Goal: Task Accomplishment & Management: Complete application form

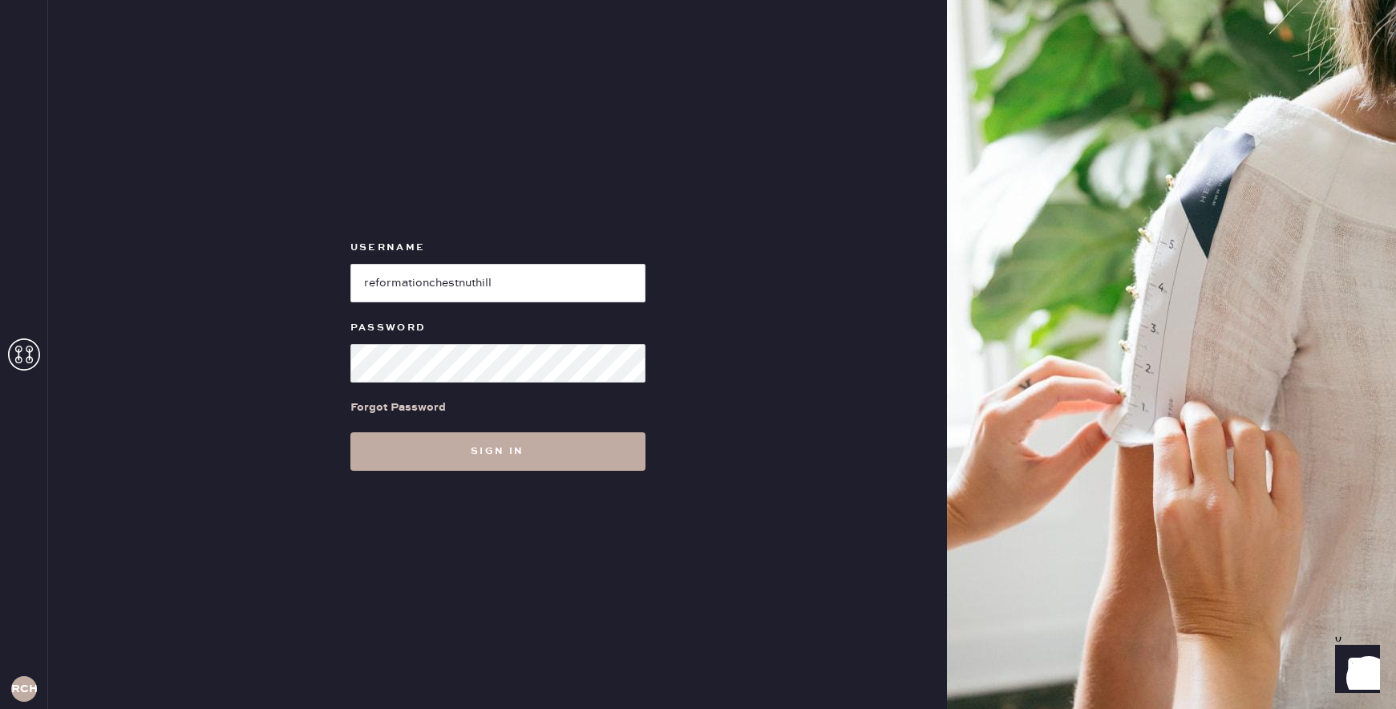
click at [541, 463] on button "Sign in" at bounding box center [497, 451] width 295 height 38
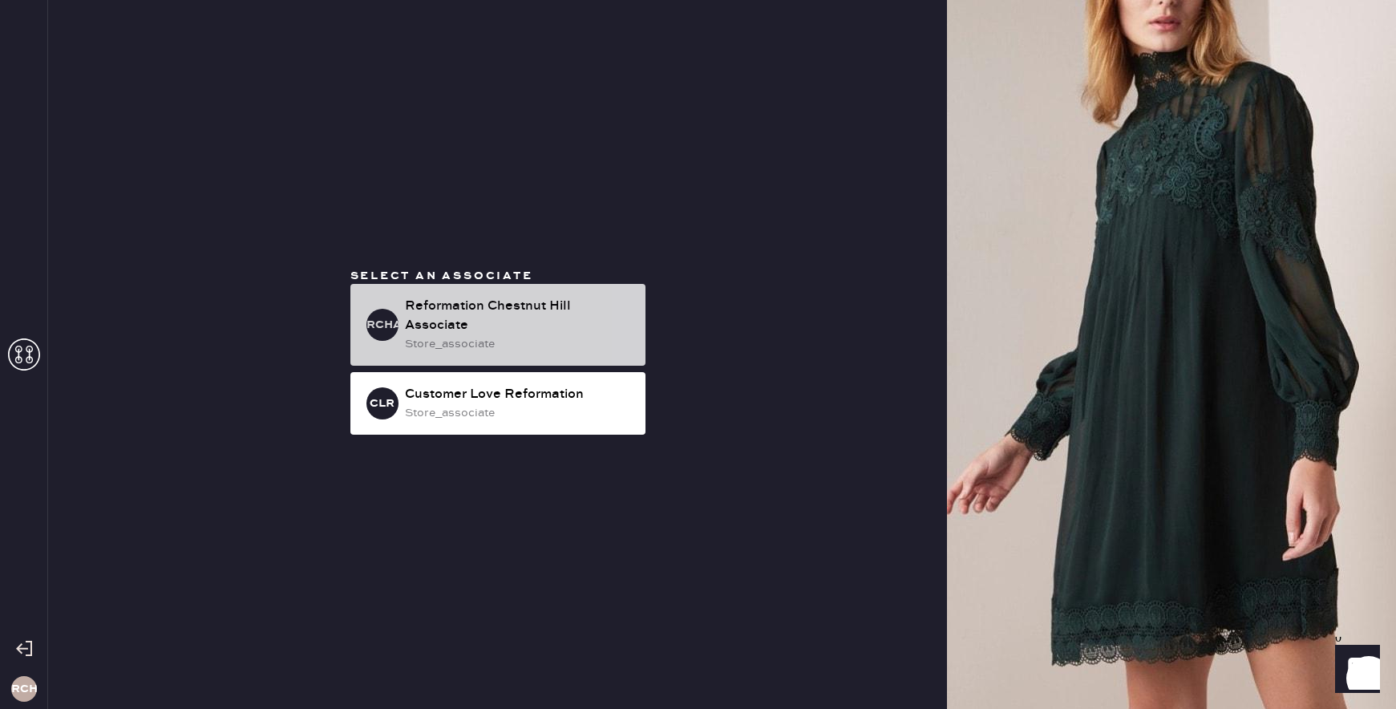
click at [406, 285] on div "RCHA Reformation Chestnut Hill Associate store_associate" at bounding box center [497, 325] width 295 height 82
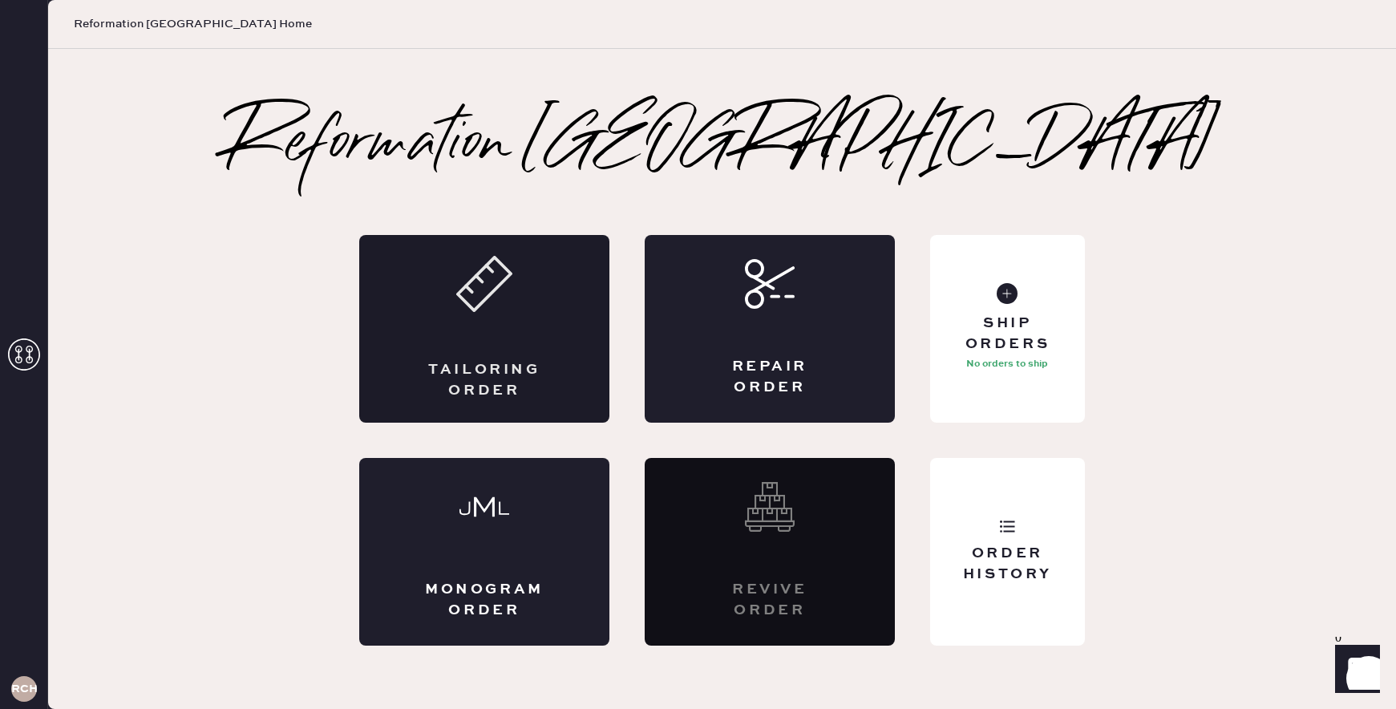
click at [507, 319] on div "Tailoring Order" at bounding box center [484, 329] width 250 height 188
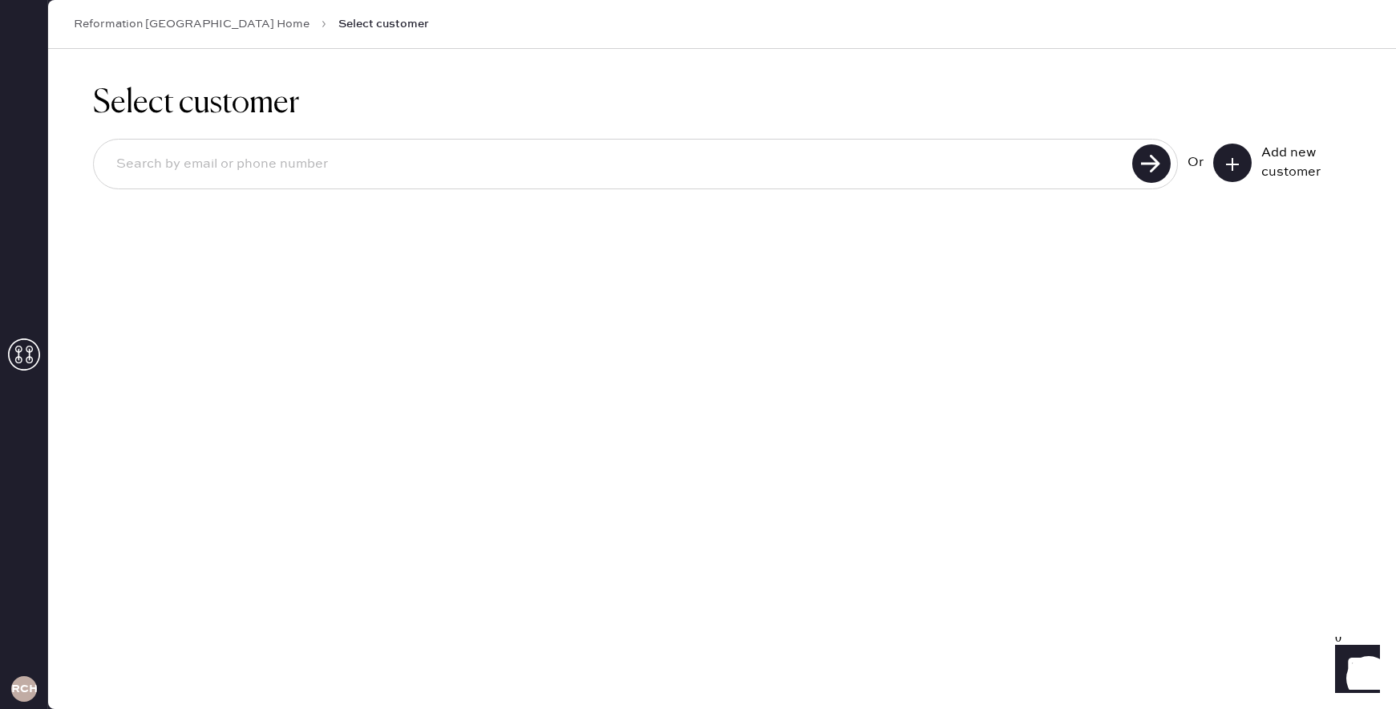
click at [355, 168] on input at bounding box center [615, 164] width 1024 height 37
click at [1230, 166] on icon at bounding box center [1232, 164] width 16 height 16
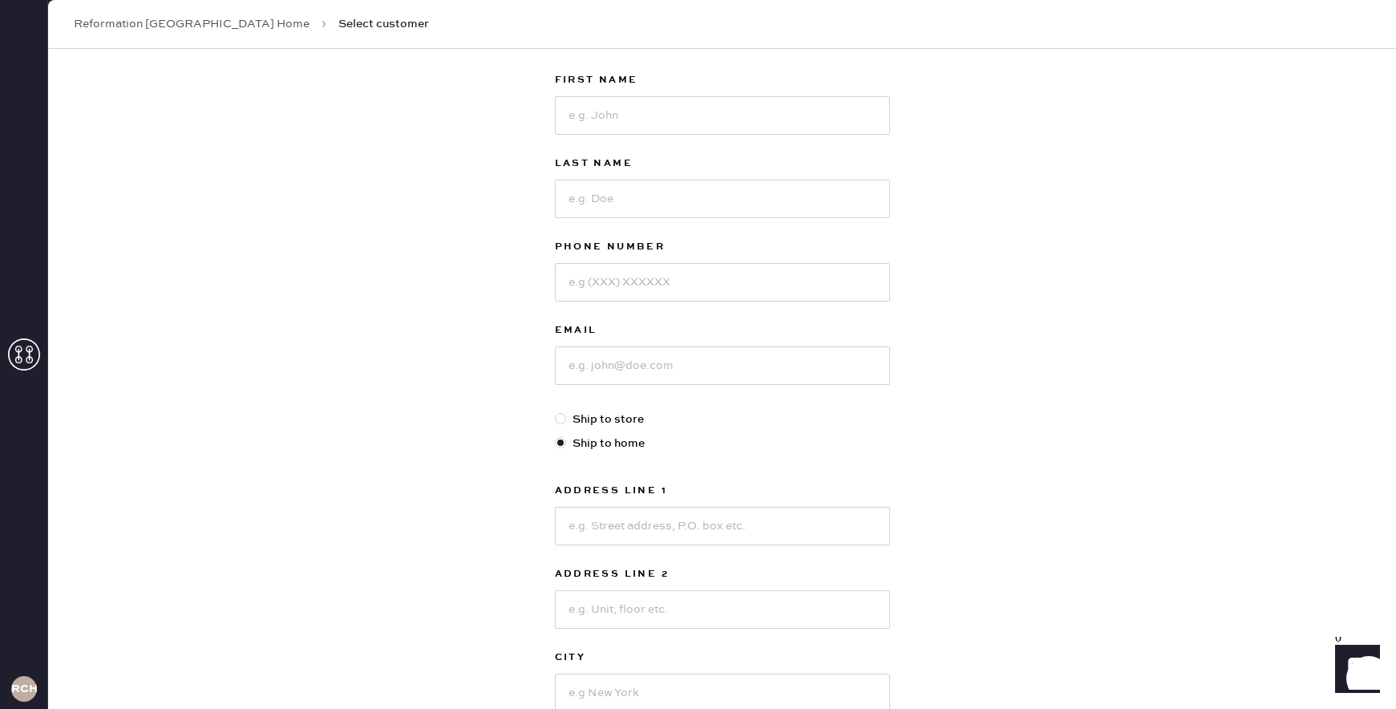
scroll to position [74, 0]
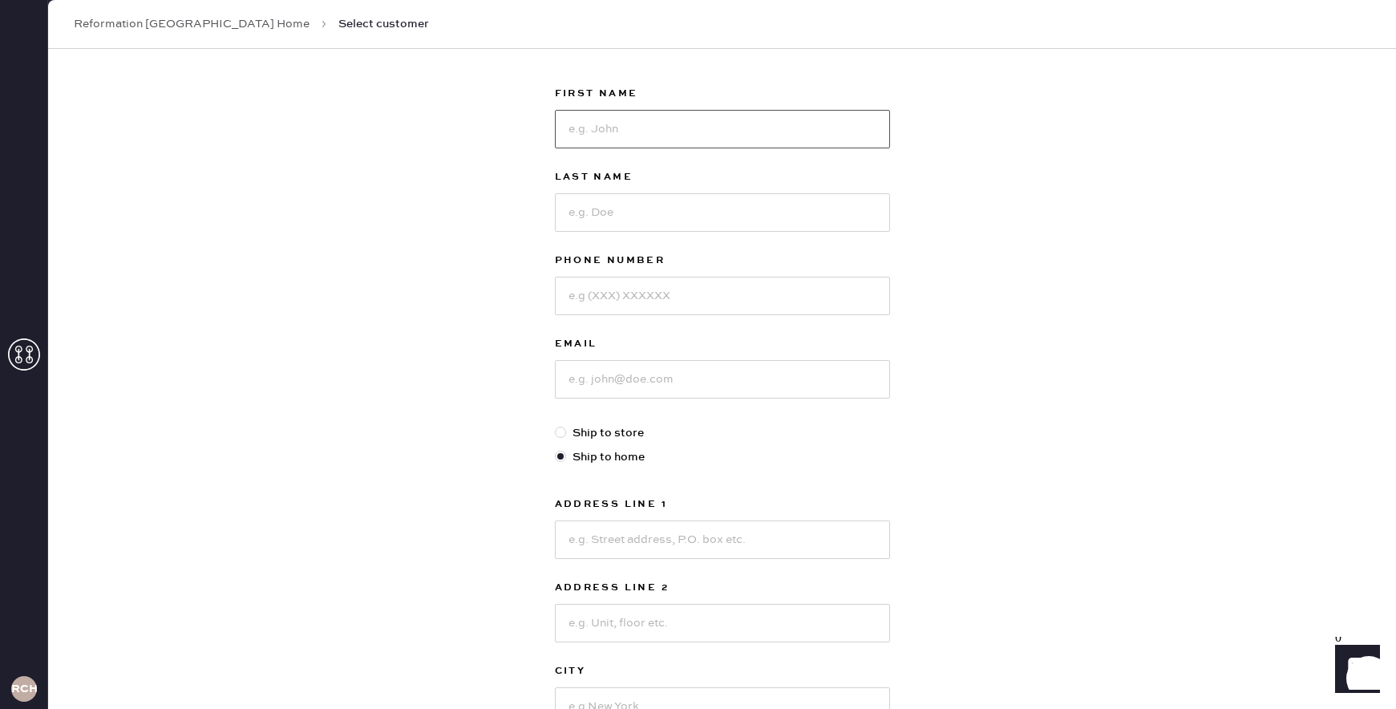
click at [665, 143] on input at bounding box center [722, 129] width 335 height 38
type input "Yara"
click at [619, 227] on input at bounding box center [722, 212] width 335 height 38
type input "Bendary"
click at [612, 307] on input at bounding box center [722, 296] width 335 height 38
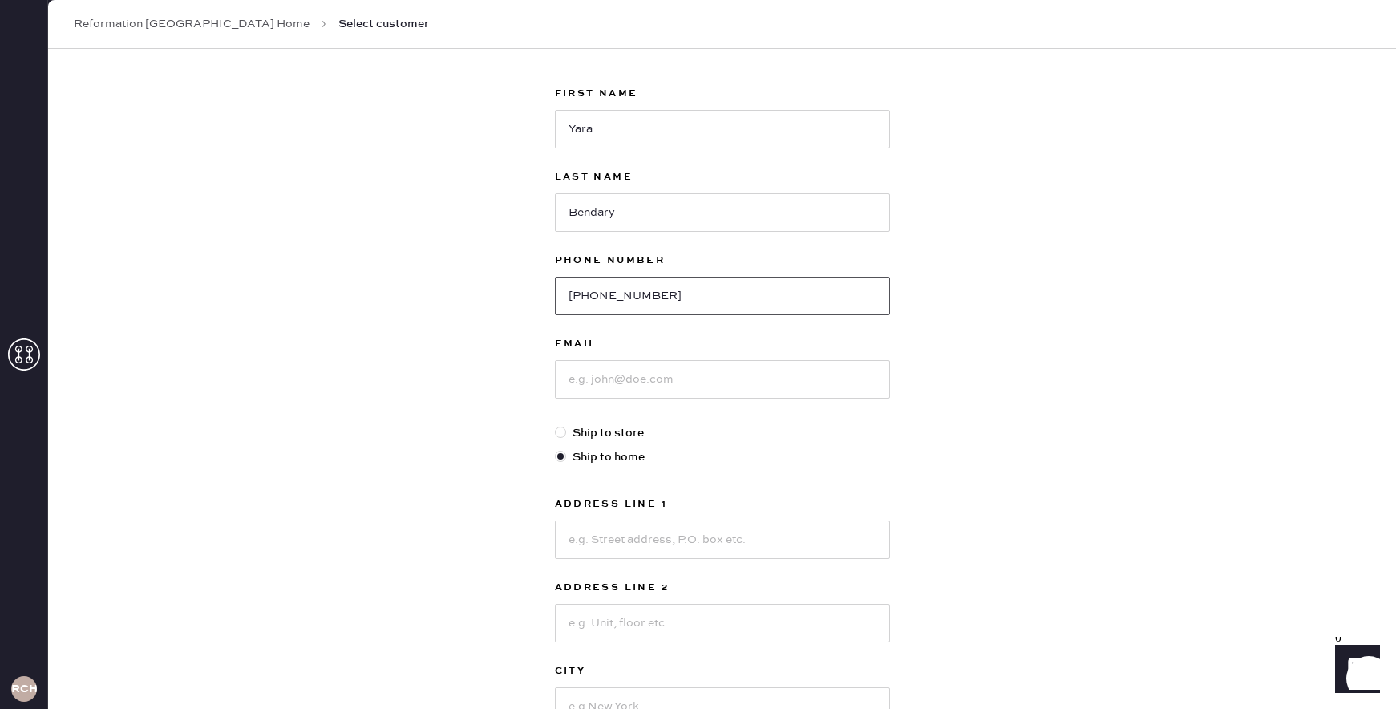
type input "[PHONE_NUMBER]"
click at [610, 369] on input at bounding box center [722, 379] width 335 height 38
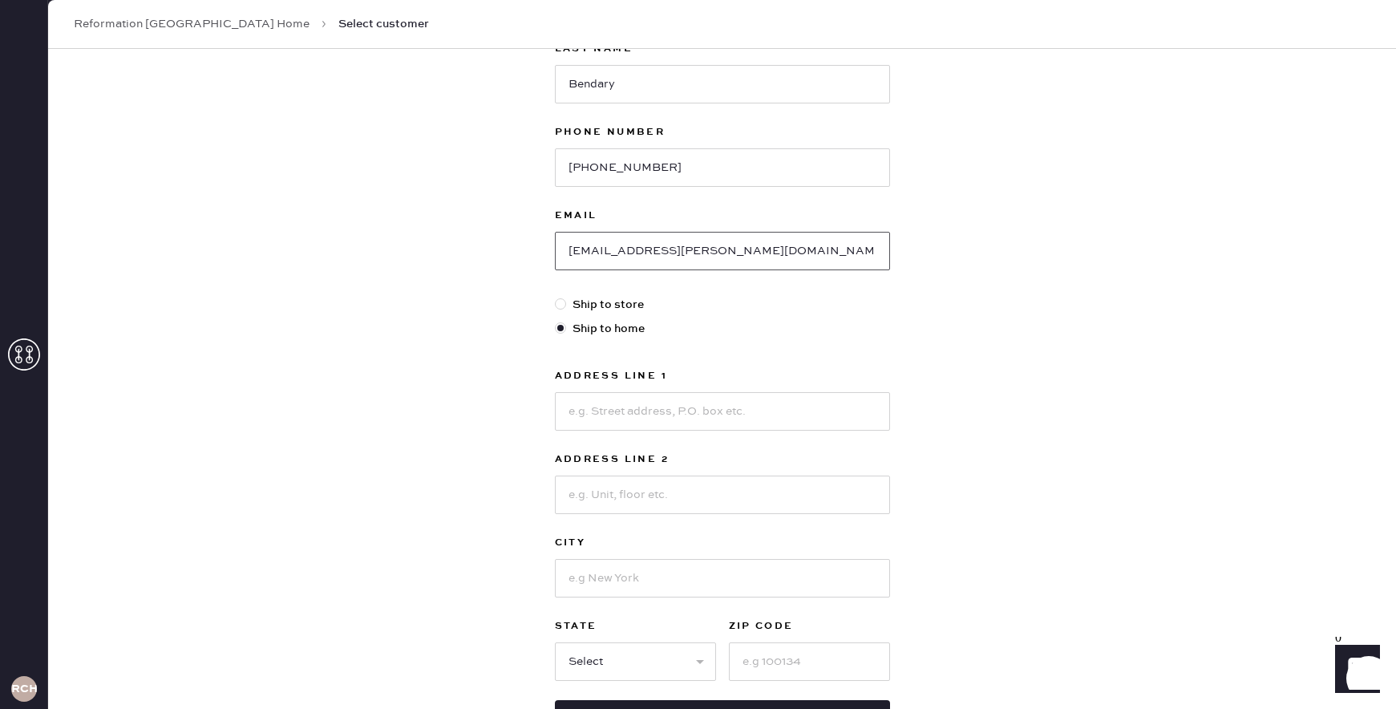
type input "[EMAIL_ADDRESS][PERSON_NAME][DOMAIN_NAME]"
click at [614, 409] on input at bounding box center [722, 411] width 335 height 38
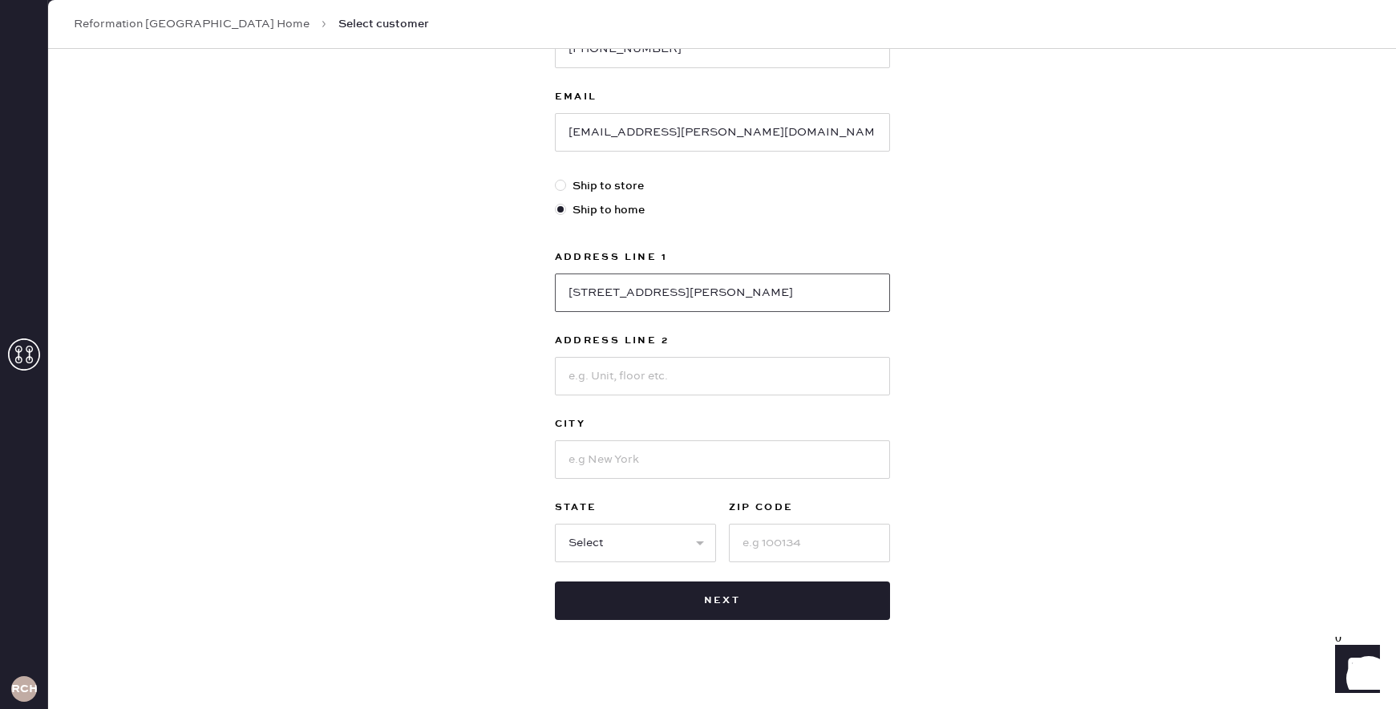
type input "[STREET_ADDRESS][PERSON_NAME]"
click at [625, 370] on input at bounding box center [722, 376] width 335 height 38
type input "Apt. 4"
click at [596, 451] on input at bounding box center [722, 459] width 335 height 38
type input "B"
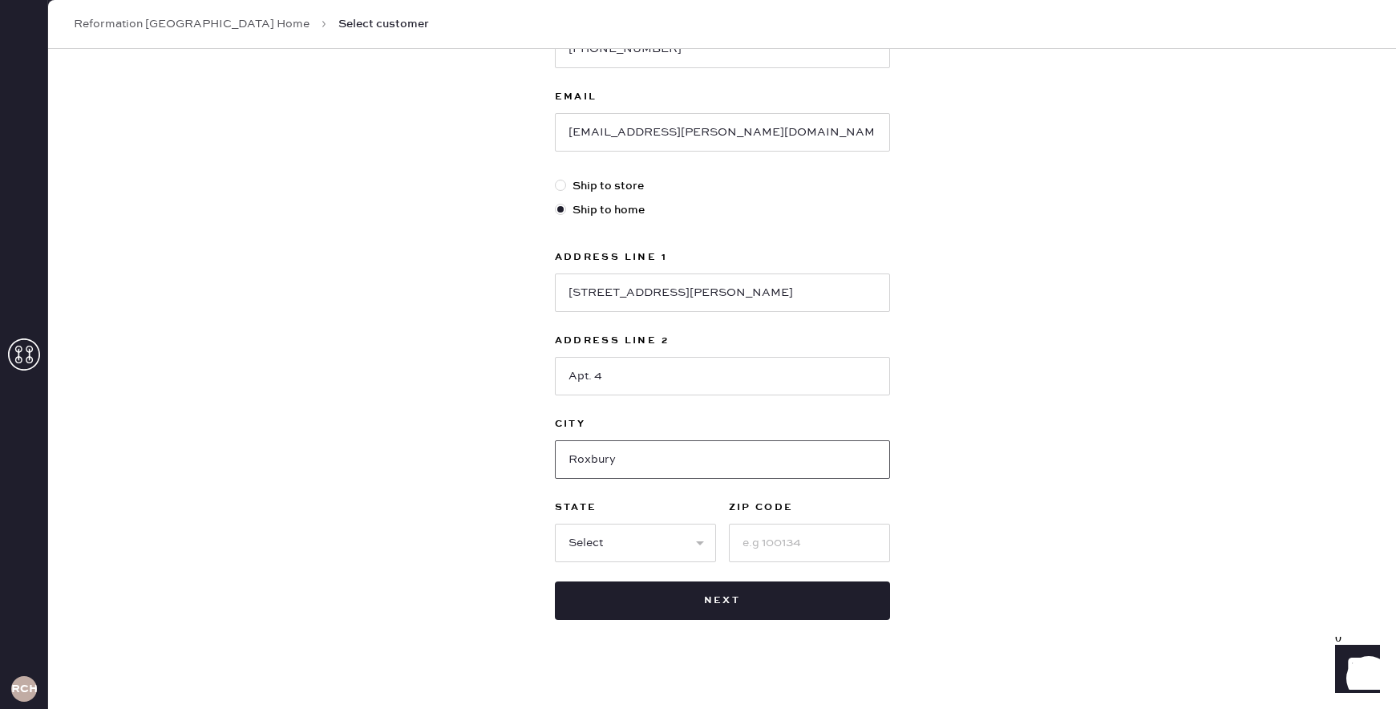
scroll to position [334, 0]
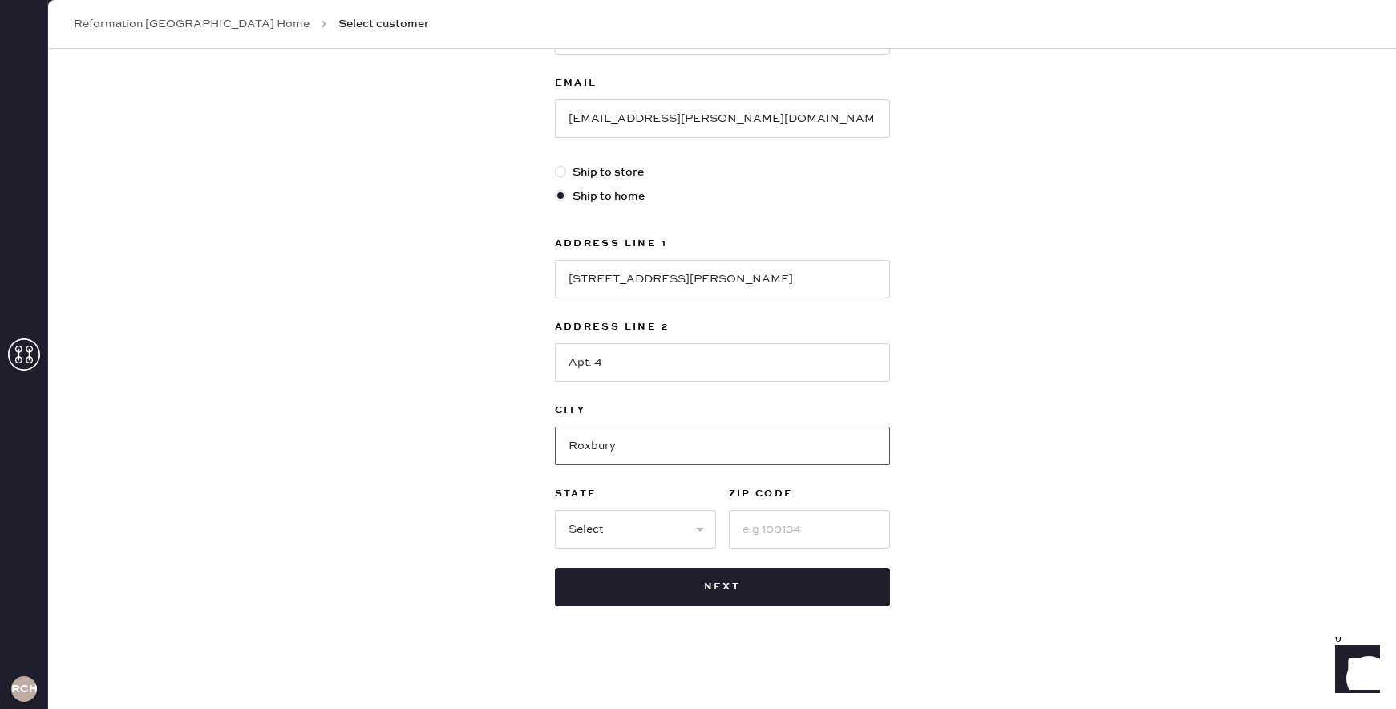
type input "Roxbury"
click at [624, 528] on select "Select AK AL AR AZ CA CO CT [GEOGRAPHIC_DATA] DE FL [GEOGRAPHIC_DATA] HI [GEOGR…" at bounding box center [635, 529] width 161 height 38
click at [743, 522] on input at bounding box center [809, 529] width 161 height 38
click at [791, 531] on input at bounding box center [809, 529] width 161 height 38
type input "02119"
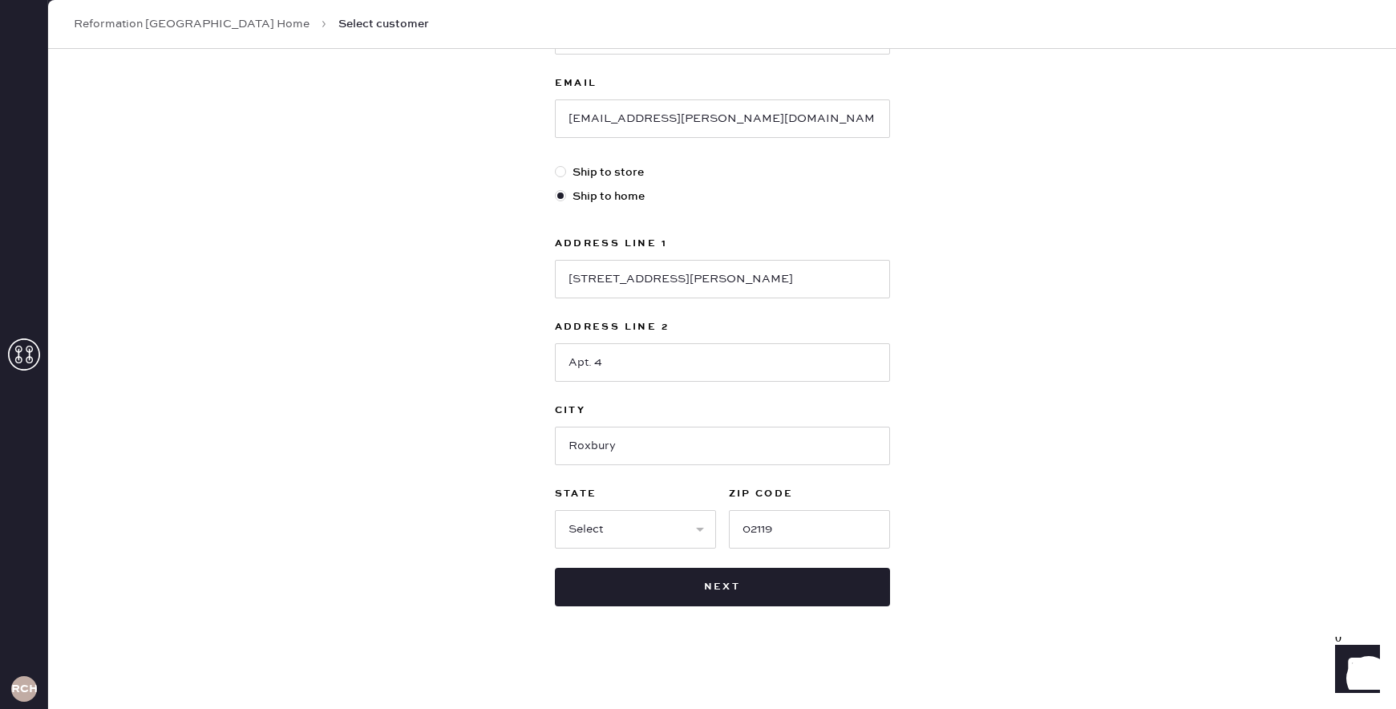
click at [596, 507] on div "Select AK AL AR AZ CA CO CT [GEOGRAPHIC_DATA] DE FL [GEOGRAPHIC_DATA] HI [GEOGR…" at bounding box center [635, 528] width 161 height 42
click at [616, 529] on select "Select AK AL AR AZ CA CO CT [GEOGRAPHIC_DATA] DE FL [GEOGRAPHIC_DATA] HI [GEOGR…" at bounding box center [635, 529] width 161 height 38
select select "MA"
click at [555, 510] on select "Select AK AL AR AZ CA CO CT [GEOGRAPHIC_DATA] DE FL [GEOGRAPHIC_DATA] HI [GEOGR…" at bounding box center [635, 529] width 161 height 38
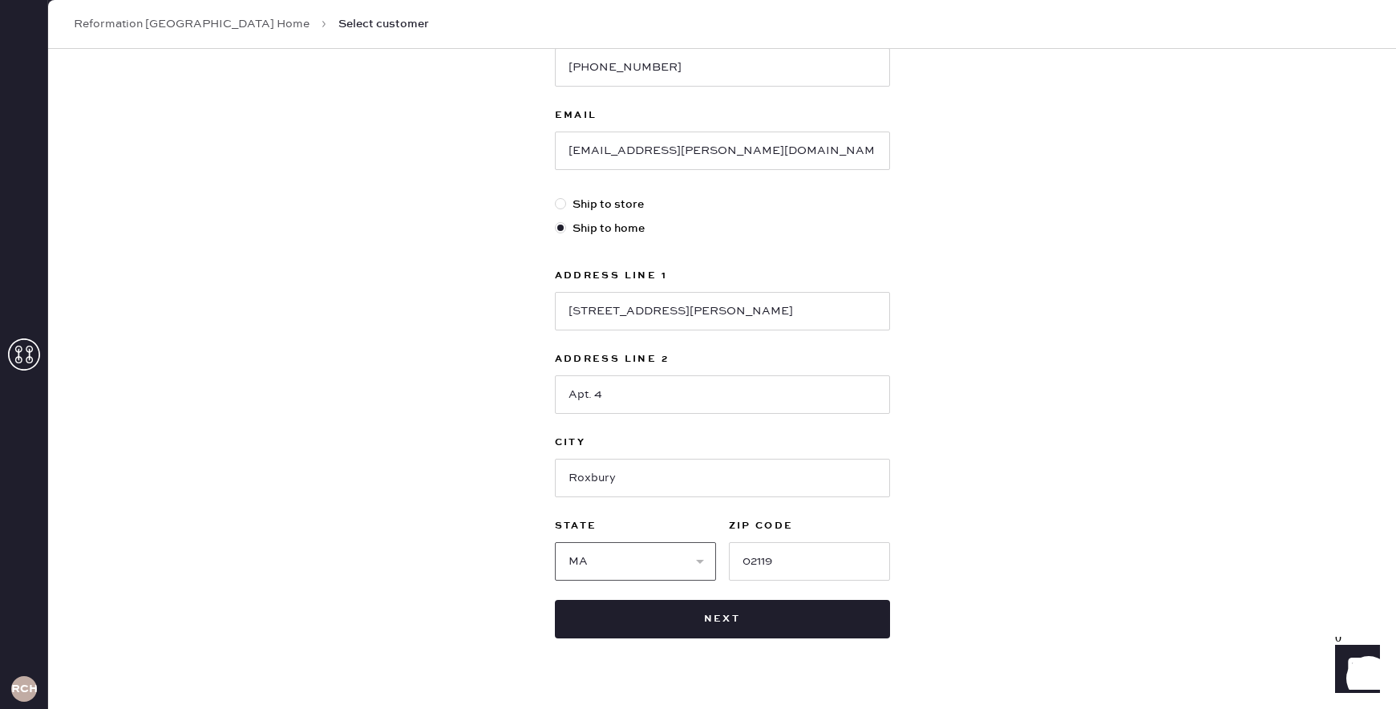
scroll to position [305, 0]
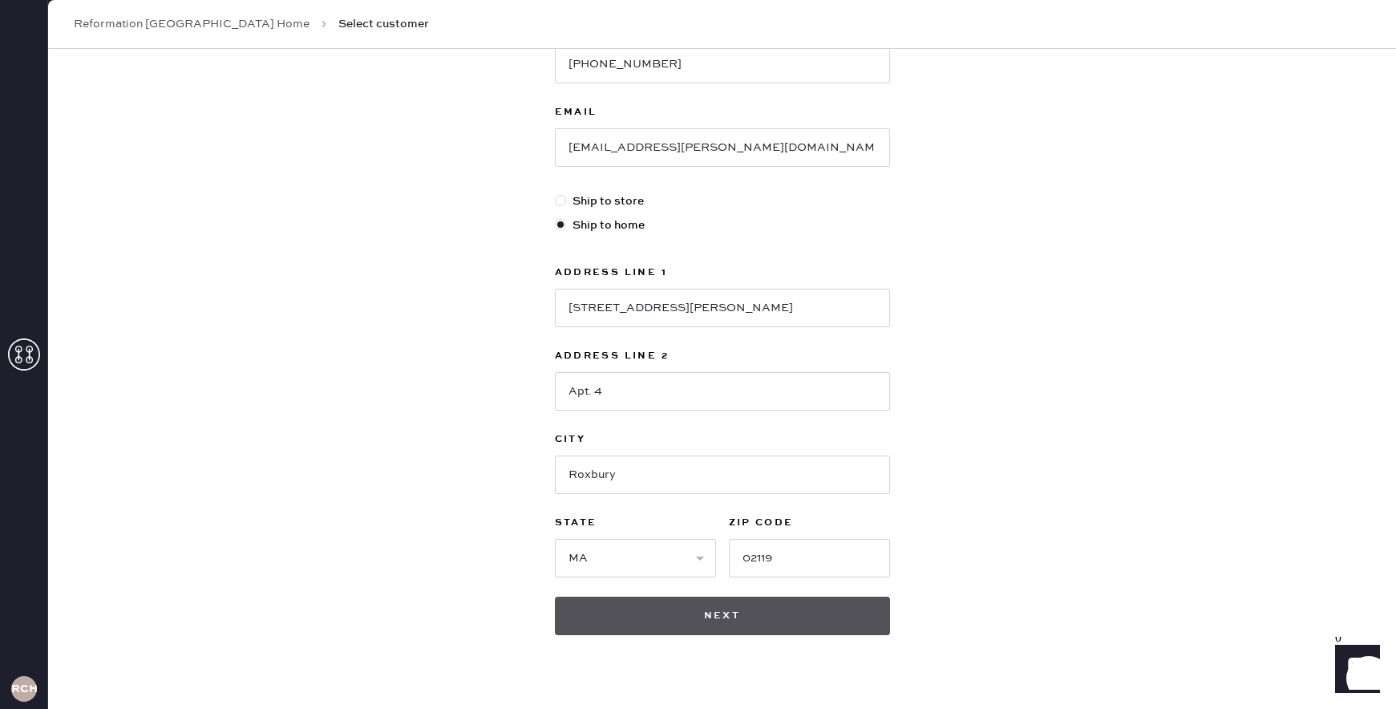
click at [771, 622] on button "Next" at bounding box center [722, 615] width 335 height 38
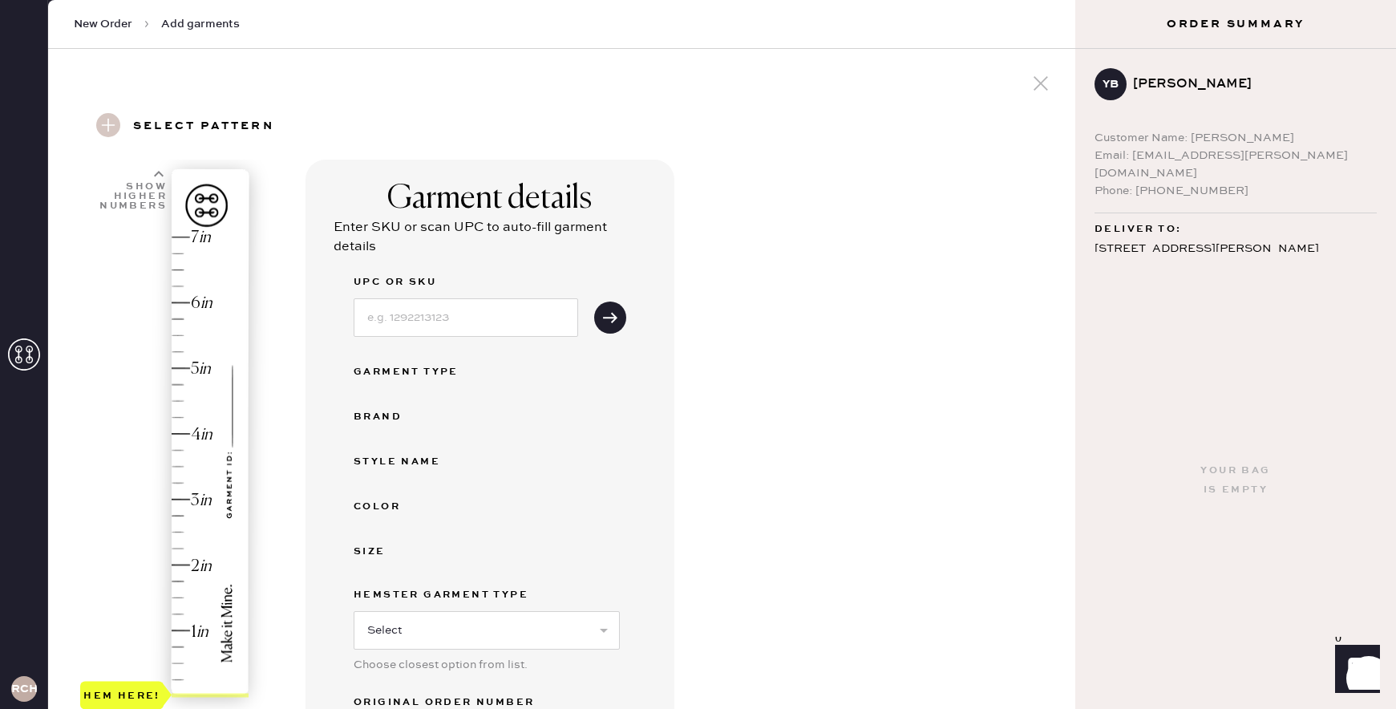
scroll to position [155, 0]
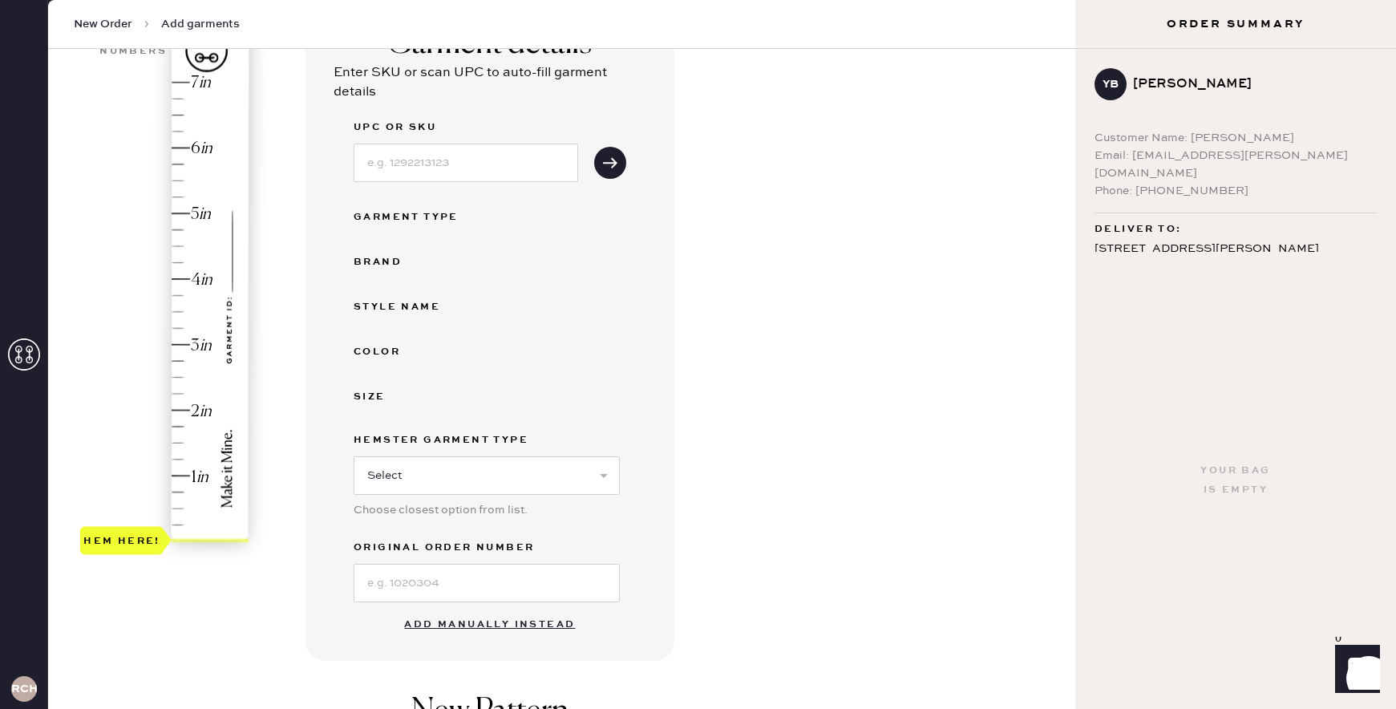
click at [463, 625] on button "Add manually instead" at bounding box center [489, 624] width 190 height 32
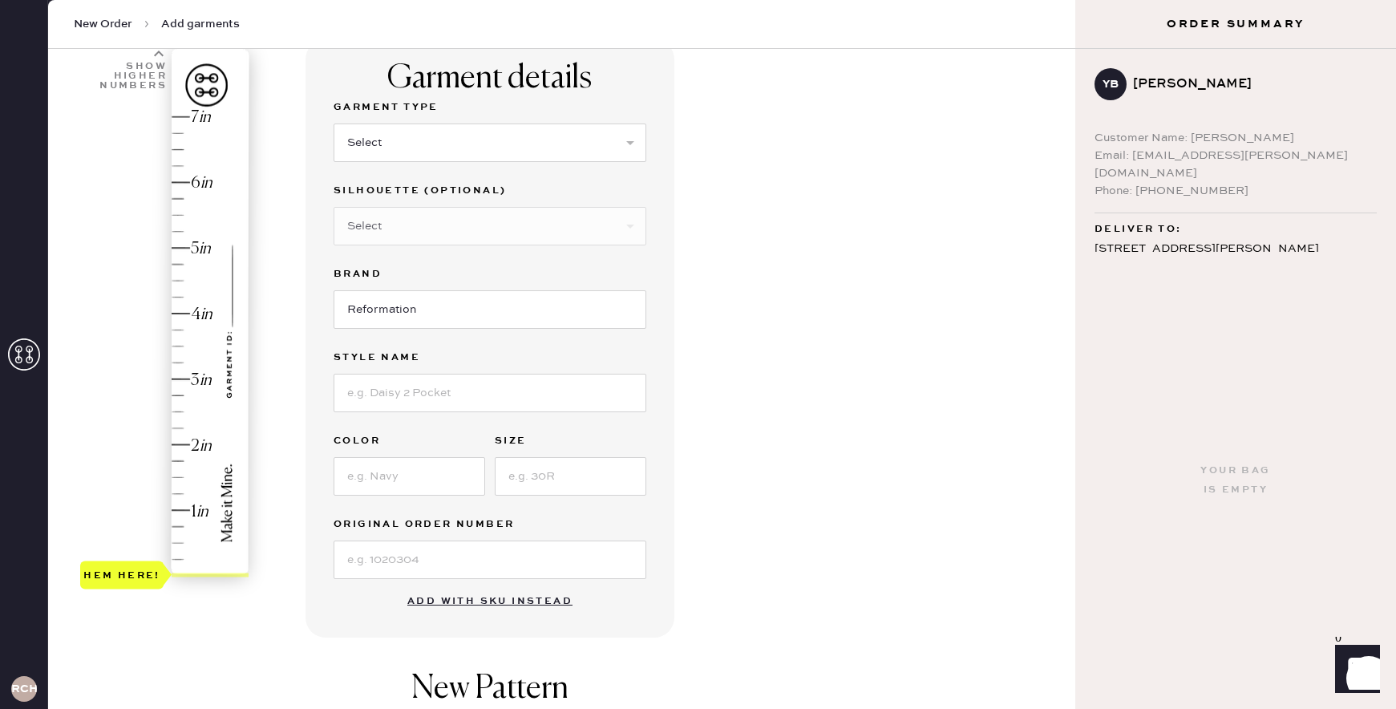
scroll to position [119, 0]
click at [377, 131] on select "Select Basic Skirt Jeans Leggings Pants Shorts Basic Sleeved Dress Basic Sleeve…" at bounding box center [490, 143] width 313 height 38
click at [334, 124] on select "Select Basic Skirt Jeans Leggings Pants Shorts Basic Sleeved Dress Basic Sleeve…" at bounding box center [490, 143] width 313 height 38
click at [391, 156] on select "Select Basic Skirt Jeans Leggings Pants Shorts Basic Sleeved Dress Basic Sleeve…" at bounding box center [490, 143] width 313 height 38
select select "2"
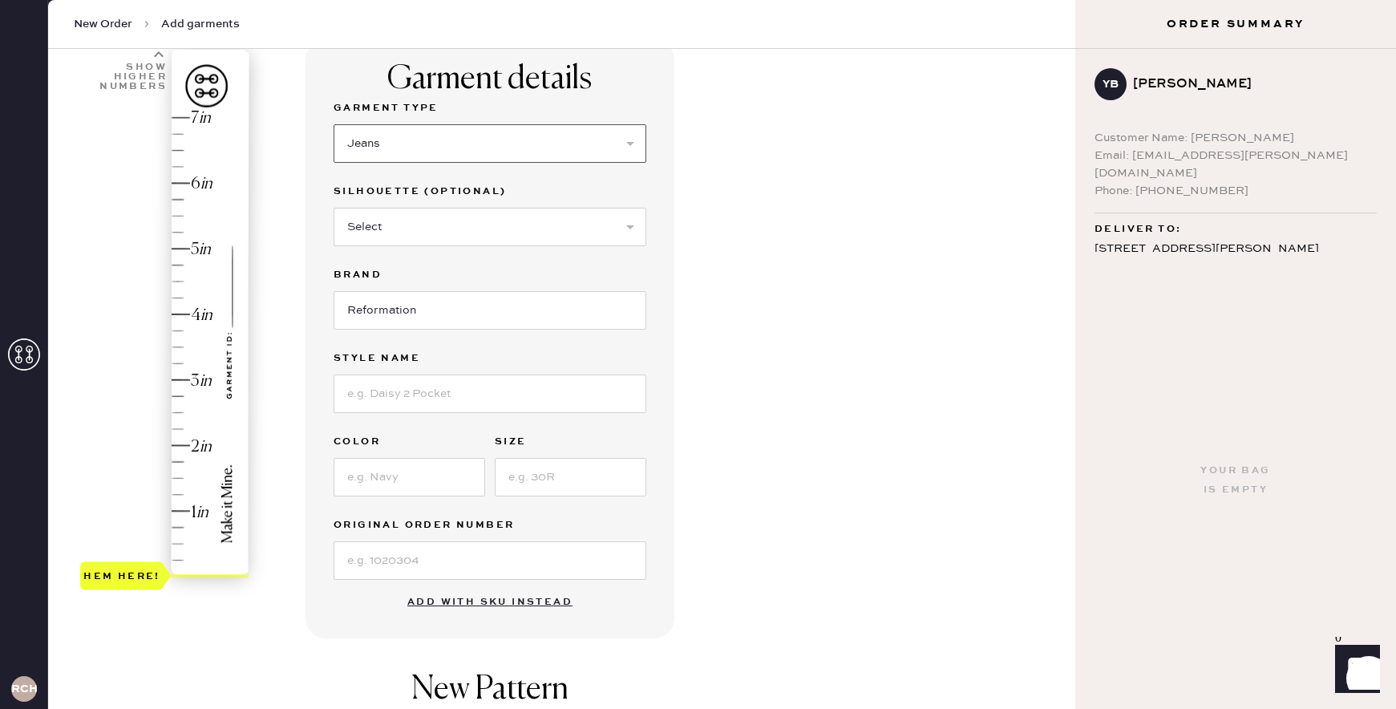
click at [334, 124] on select "Select Basic Skirt Jeans Leggings Pants Shorts Basic Sleeved Dress Basic Sleeve…" at bounding box center [490, 143] width 313 height 38
click at [414, 239] on select "Select Shorts Cropped Flare Boot Cut Straight Skinny Other" at bounding box center [490, 227] width 313 height 38
select select "5"
click at [334, 208] on select "Select Shorts Cropped Flare Boot Cut Straight Skinny Other" at bounding box center [490, 227] width 313 height 38
click at [392, 309] on input "Reformation" at bounding box center [490, 310] width 313 height 38
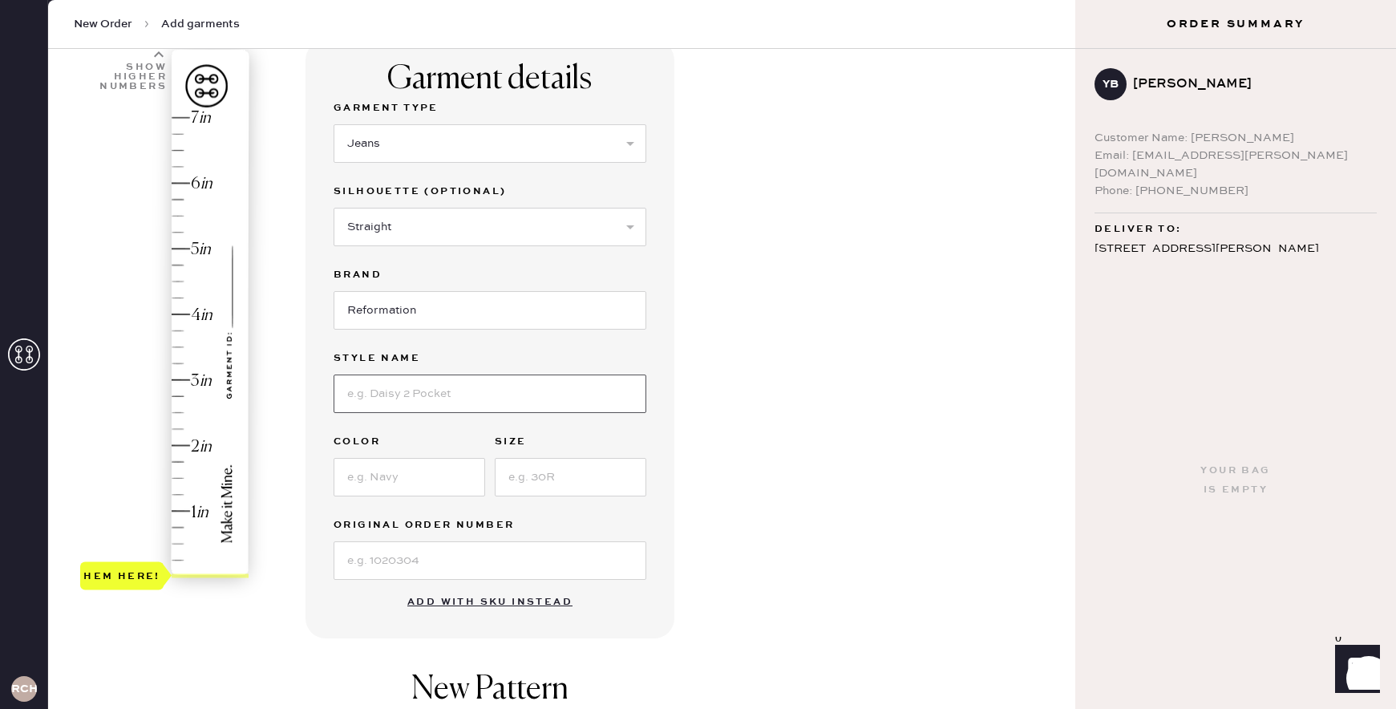
click at [423, 386] on input at bounding box center [490, 393] width 313 height 38
type input "Val 90s Mid Rise Straight Jeans"
click at [373, 485] on input at bounding box center [410, 477] width 152 height 38
type input "[US_STATE]"
click at [562, 486] on input at bounding box center [571, 477] width 152 height 38
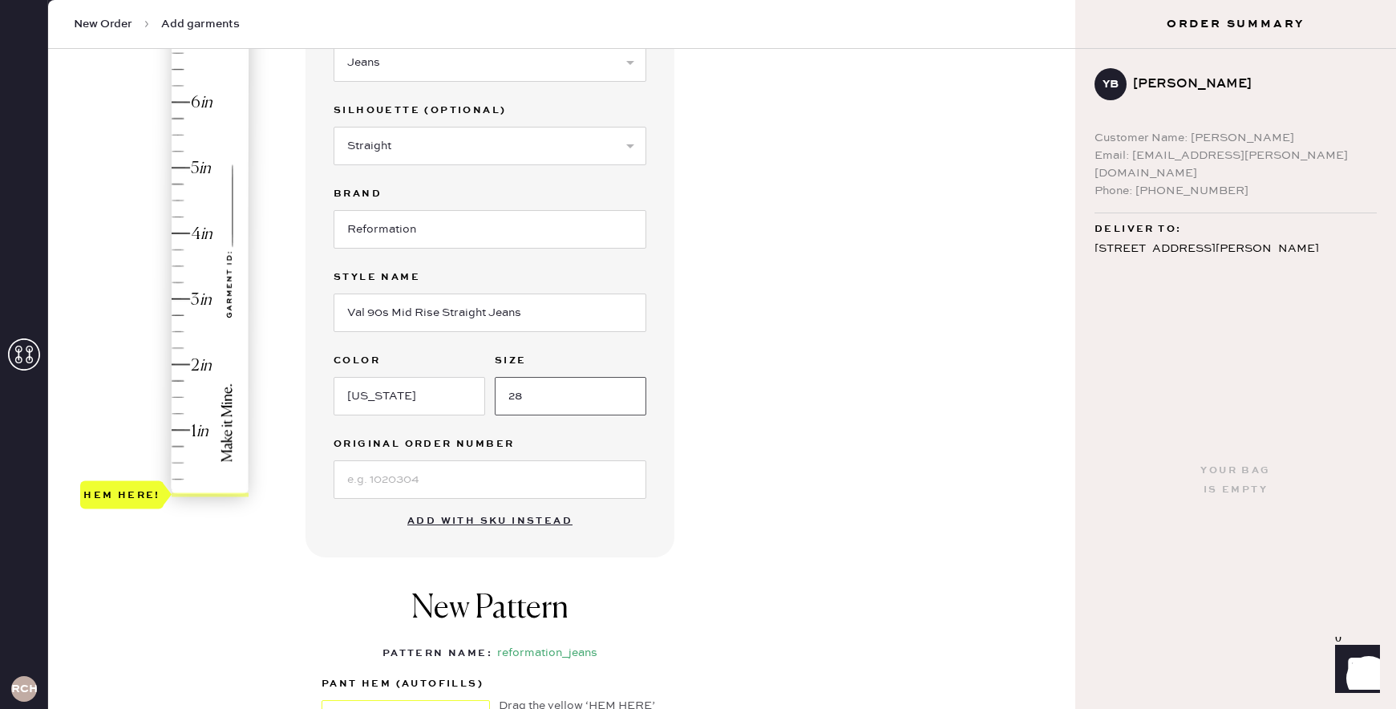
scroll to position [209, 0]
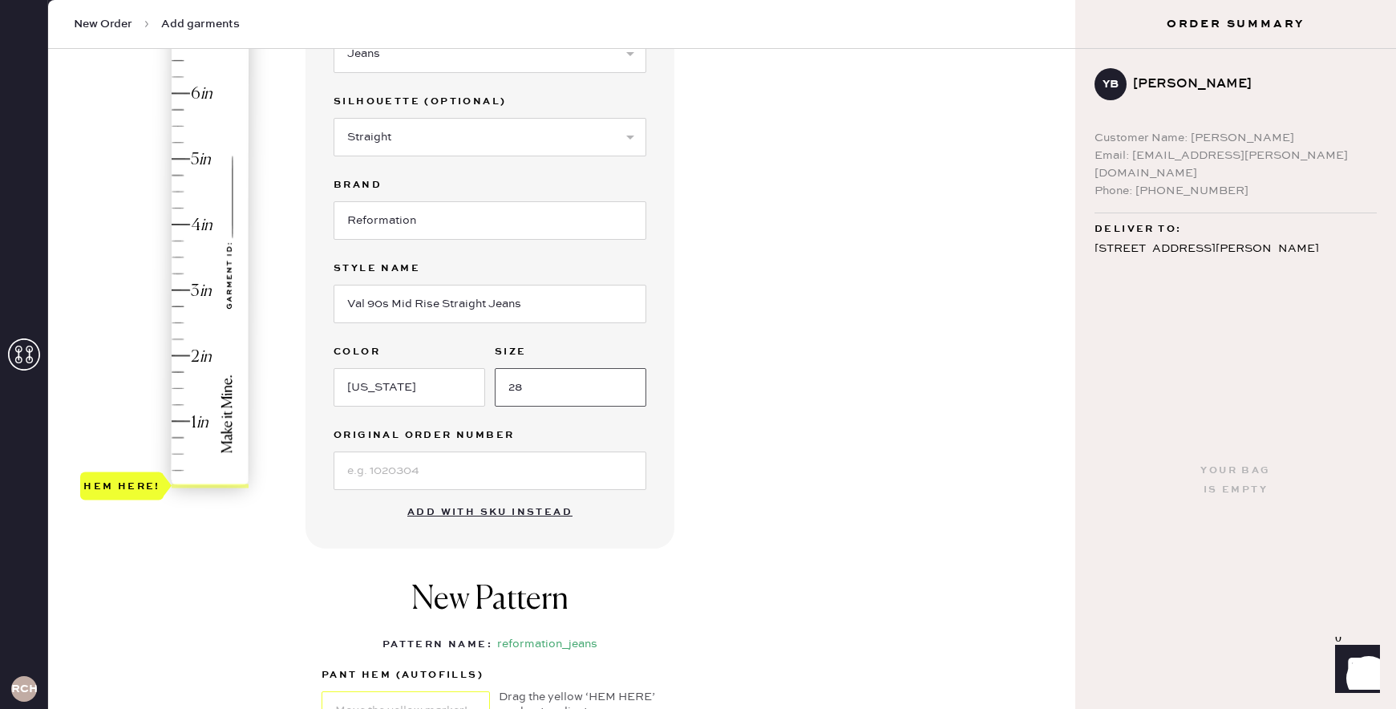
type input "28"
type input "4.5"
click at [180, 197] on div "Hem here!" at bounding box center [165, 257] width 171 height 473
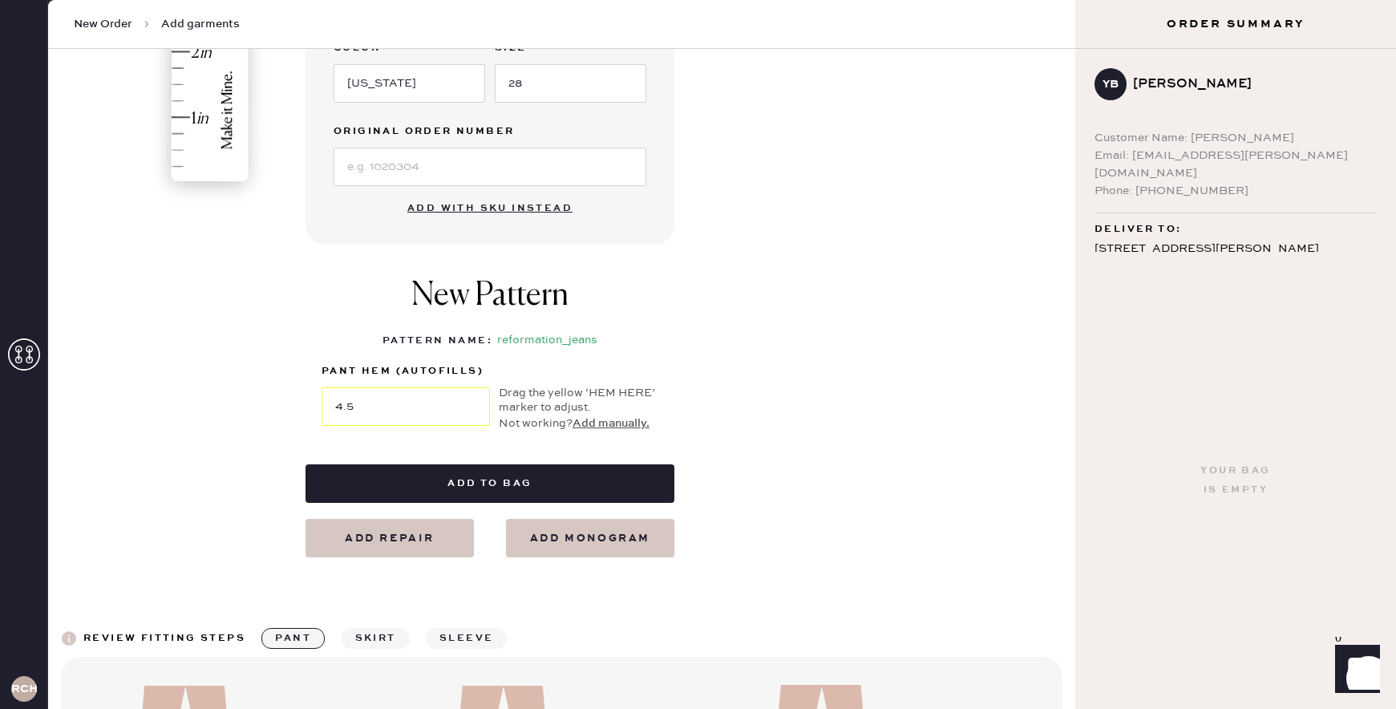
scroll to position [516, 0]
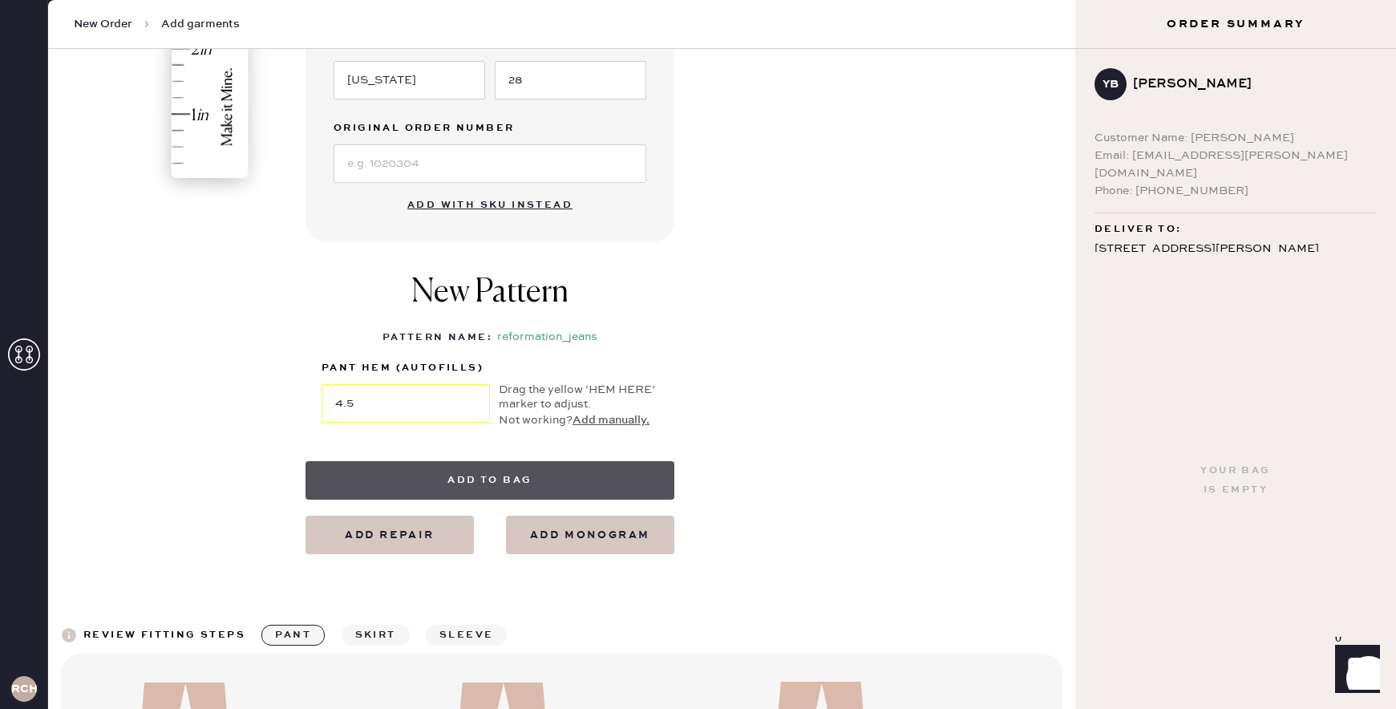
click at [430, 476] on button "Add to bag" at bounding box center [489, 480] width 369 height 38
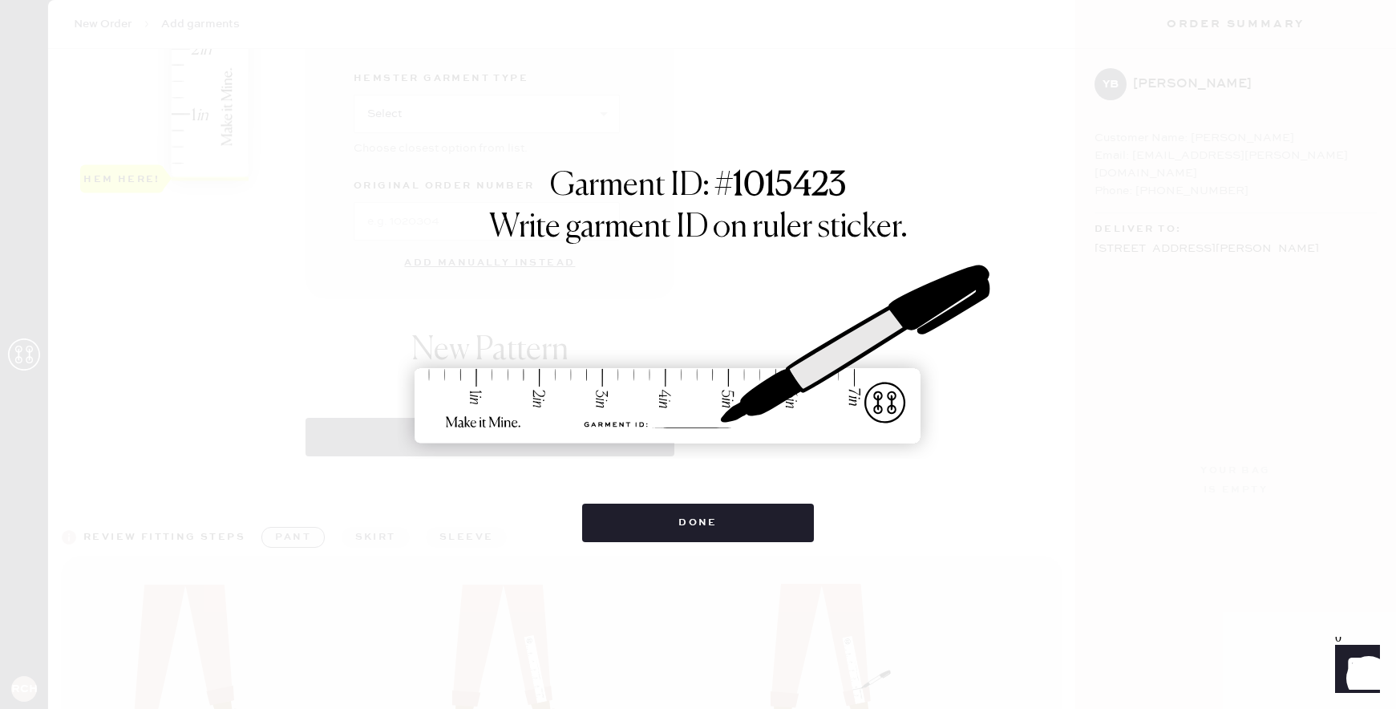
select select "2"
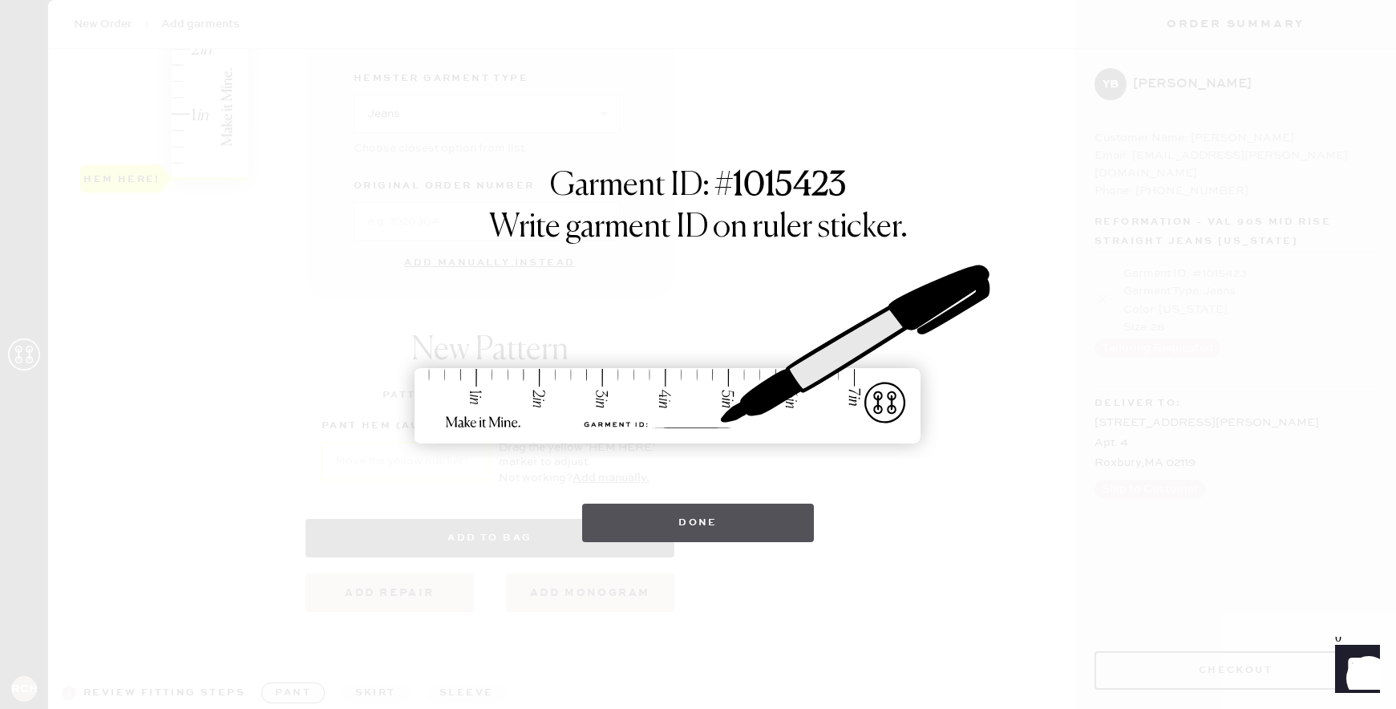
click at [677, 507] on button "Done" at bounding box center [698, 522] width 232 height 38
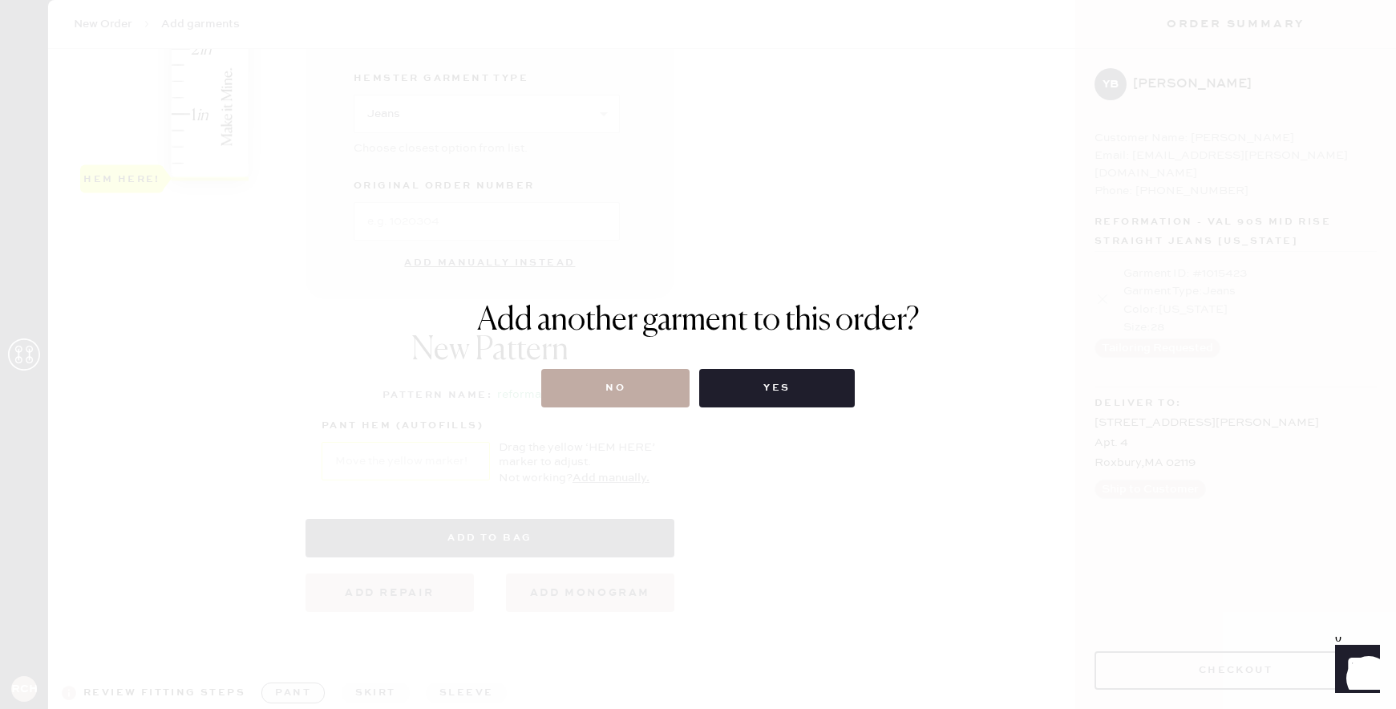
click at [630, 394] on button "No" at bounding box center [615, 388] width 148 height 38
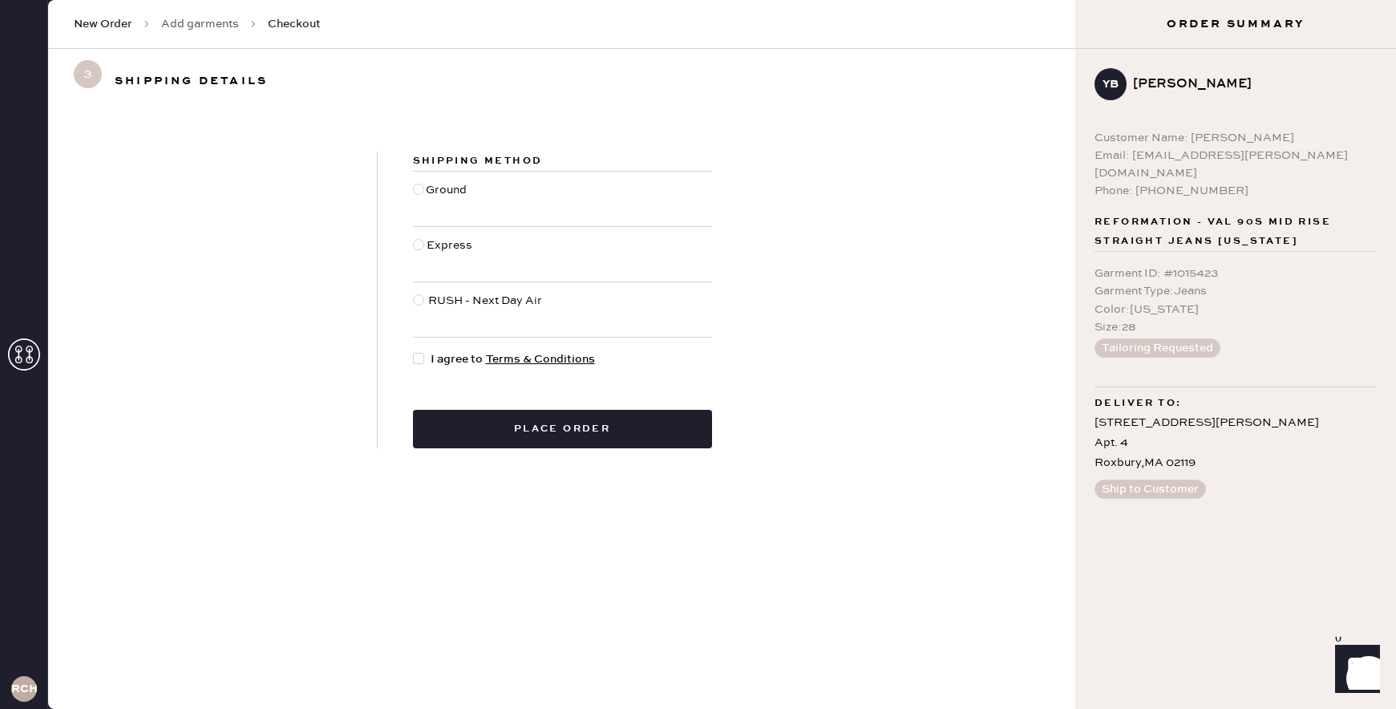
click at [415, 184] on div at bounding box center [418, 189] width 11 height 11
click at [414, 182] on input "Ground" at bounding box center [413, 181] width 1 height 1
radio input "true"
click at [418, 345] on div "Shipping Method Ground Express RUSH - Next Day Air I agree to Terms & Condition…" at bounding box center [563, 300] width 370 height 297
click at [426, 359] on div at bounding box center [422, 359] width 18 height 18
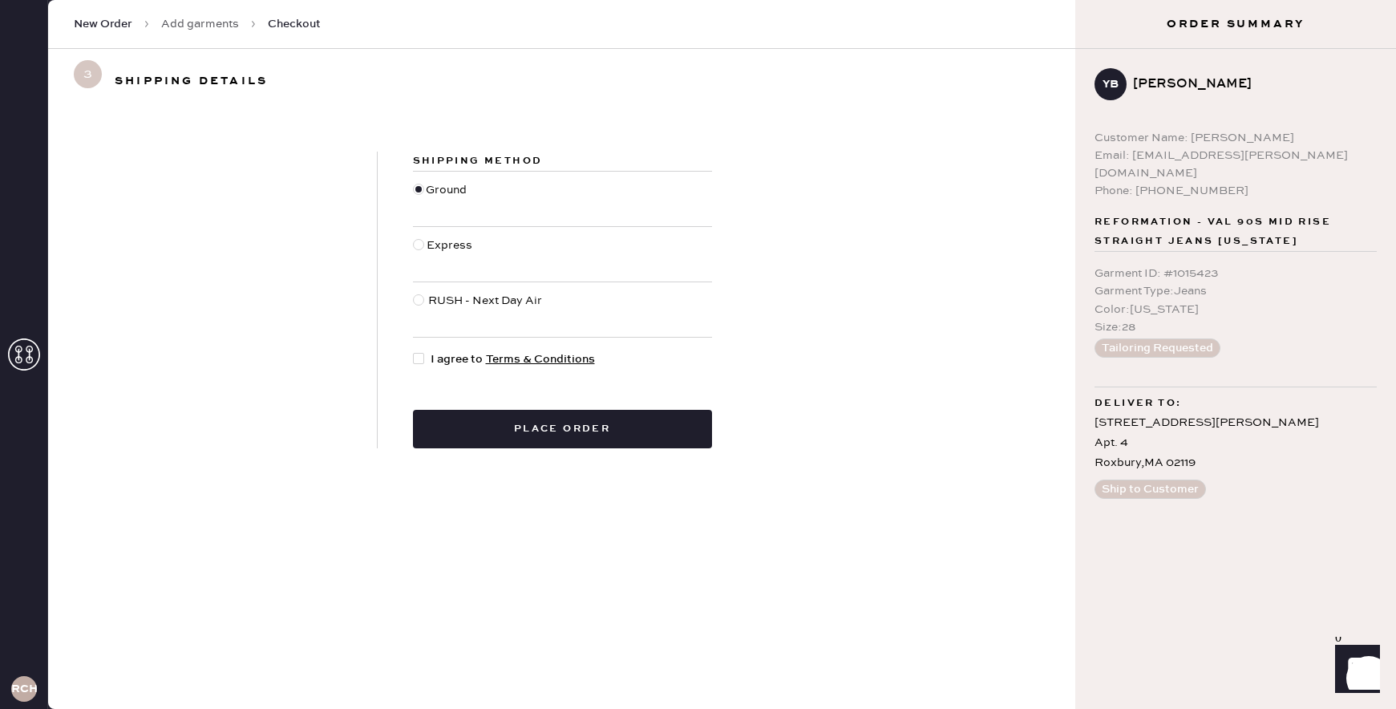
click at [414, 351] on input "I agree to Terms & Conditions" at bounding box center [413, 350] width 1 height 1
checkbox input "true"
click at [564, 428] on button "Place order" at bounding box center [562, 429] width 299 height 38
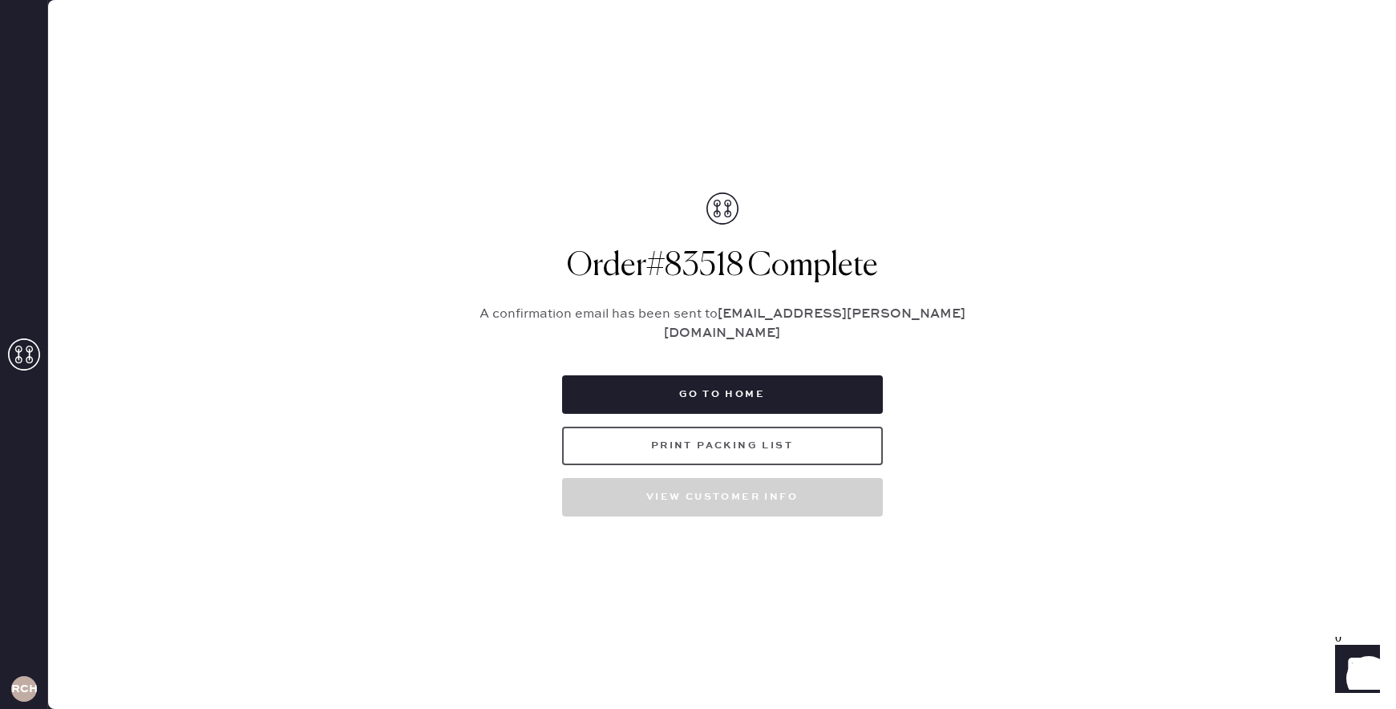
click at [733, 436] on button "Print Packing List" at bounding box center [722, 446] width 321 height 38
click at [696, 384] on button "Go to home" at bounding box center [722, 394] width 321 height 38
